Goal: Information Seeking & Learning: Learn about a topic

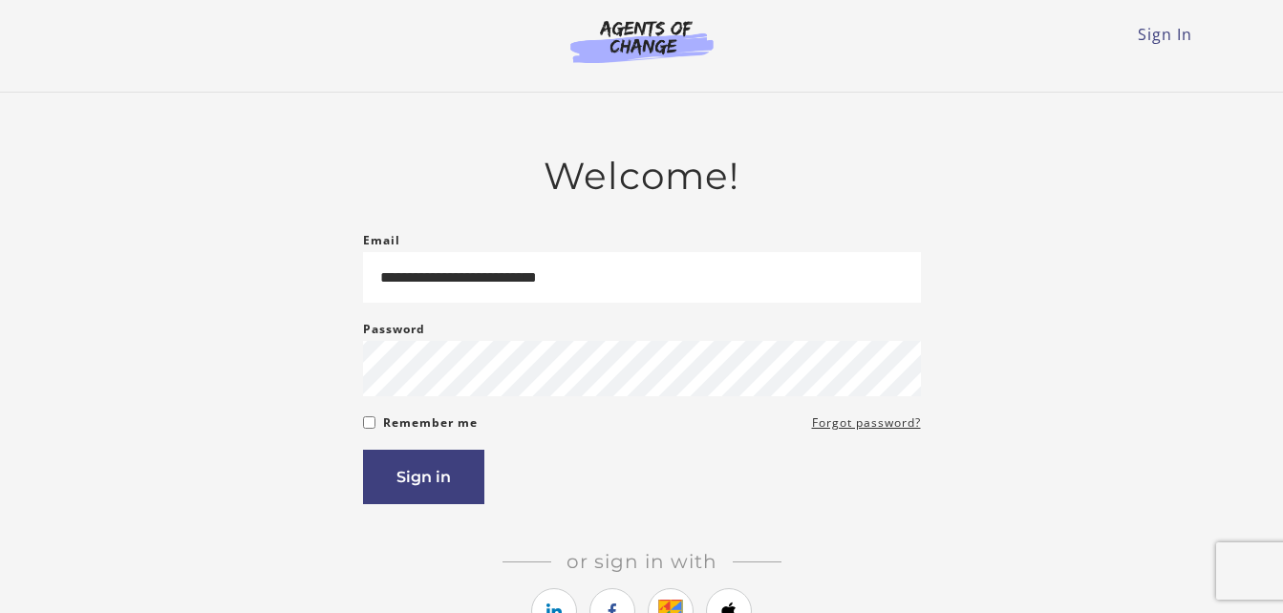
click at [409, 473] on button "Sign in" at bounding box center [423, 477] width 121 height 54
click at [414, 473] on button "Sign in" at bounding box center [423, 477] width 121 height 54
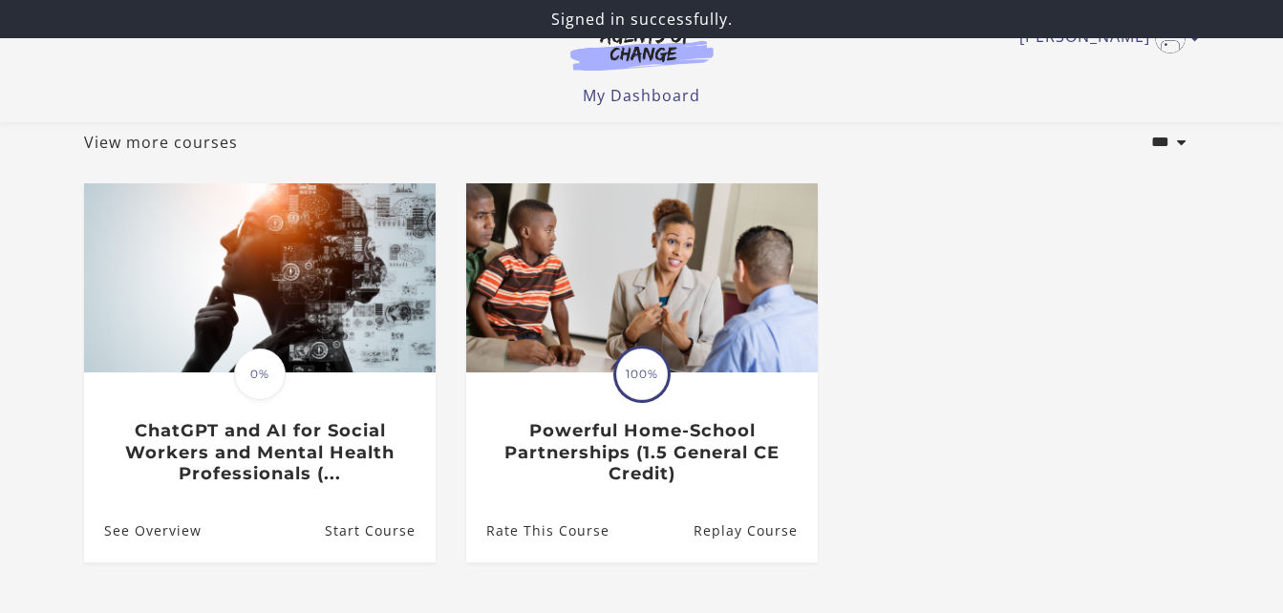
scroll to position [115, 0]
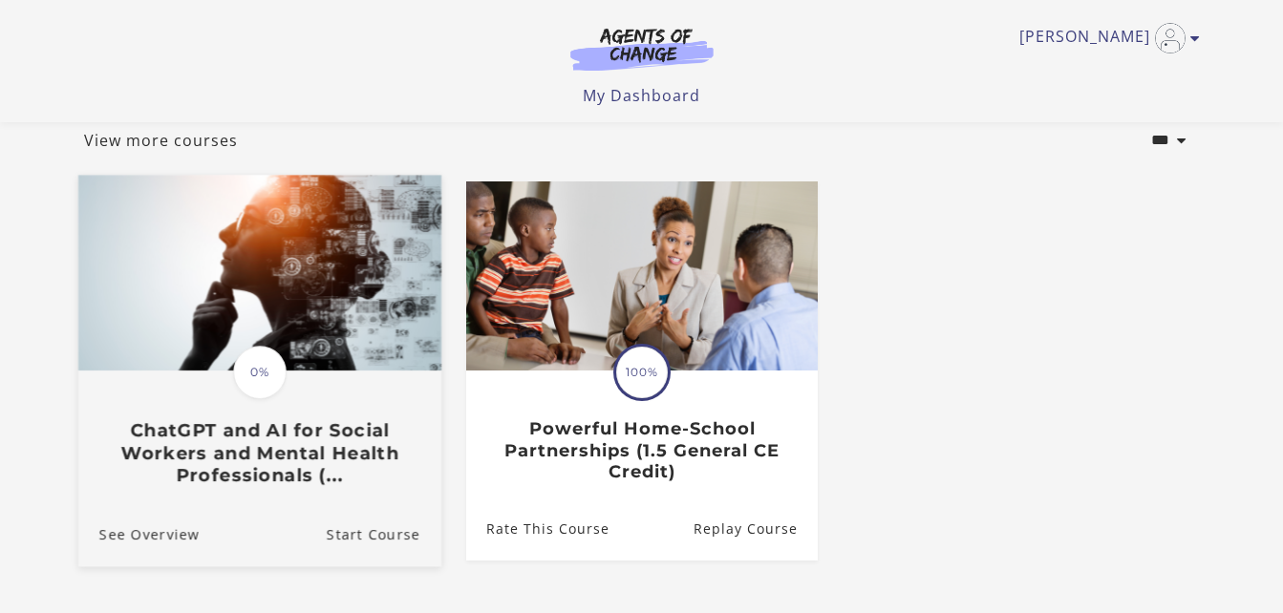
click at [237, 323] on img at bounding box center [258, 273] width 363 height 196
